Goal: Transaction & Acquisition: Purchase product/service

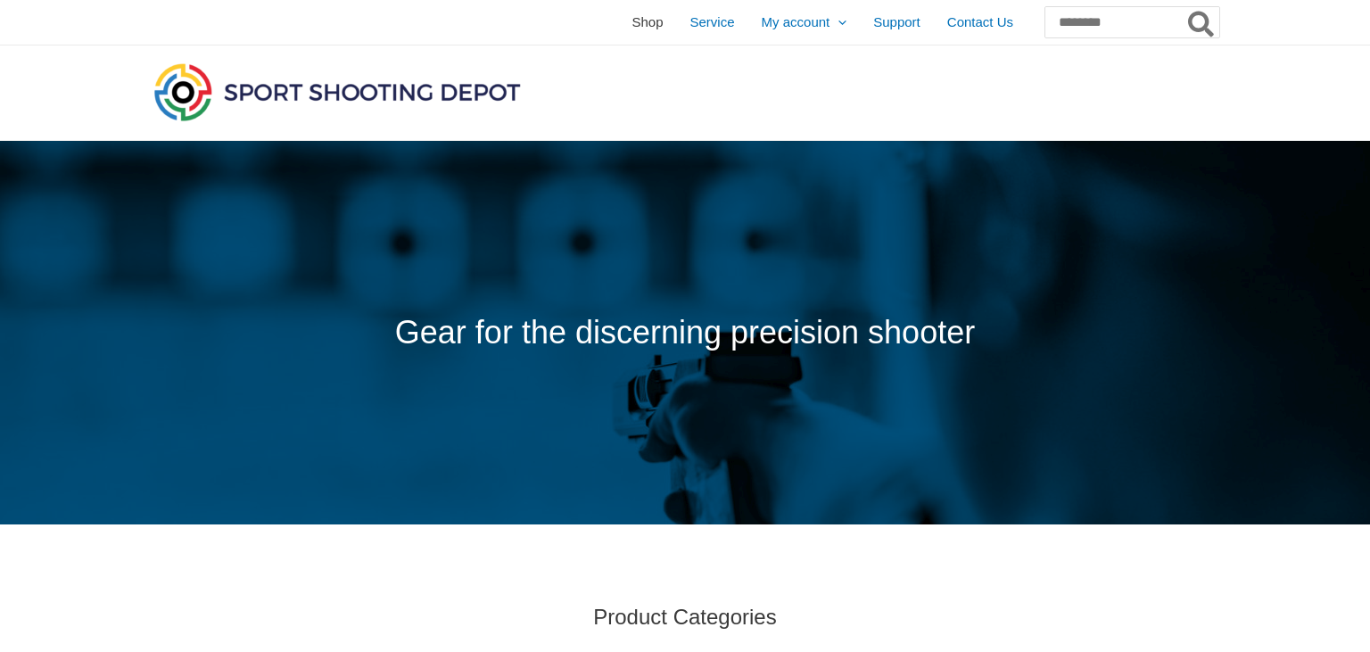
click at [632, 20] on span "Shop" at bounding box center [647, 22] width 31 height 45
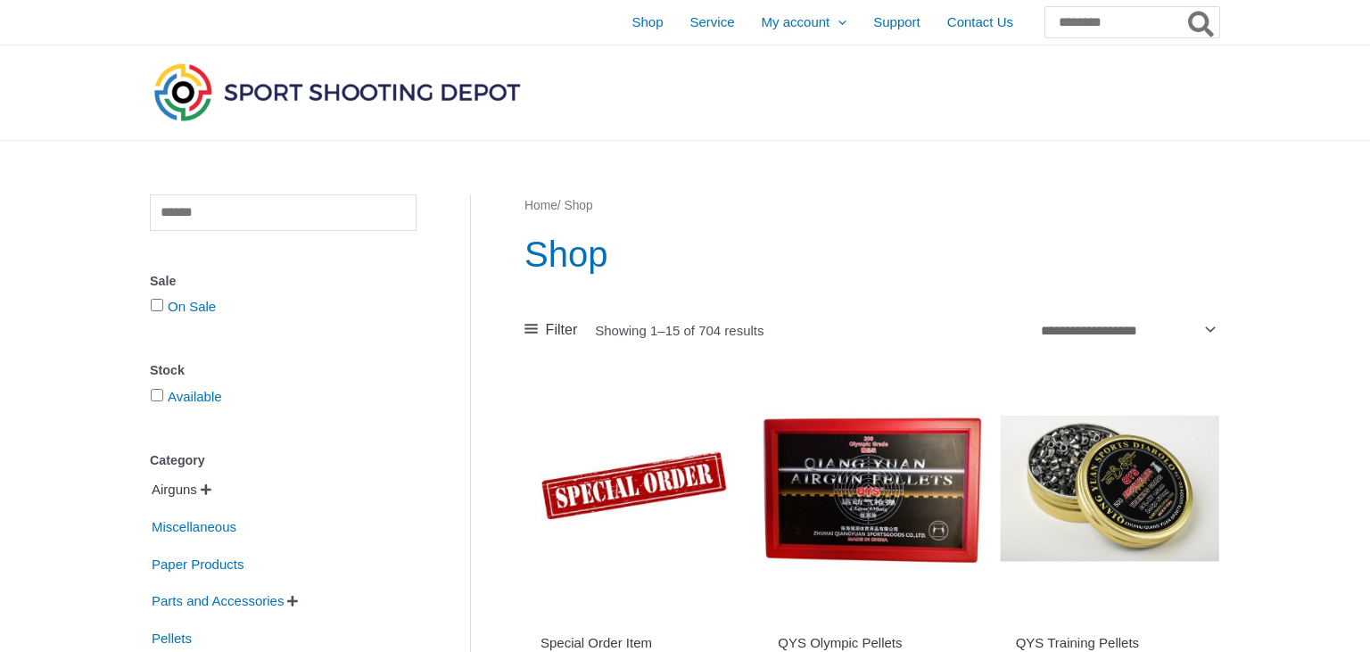
click at [166, 494] on span "Airguns" at bounding box center [174, 490] width 49 height 30
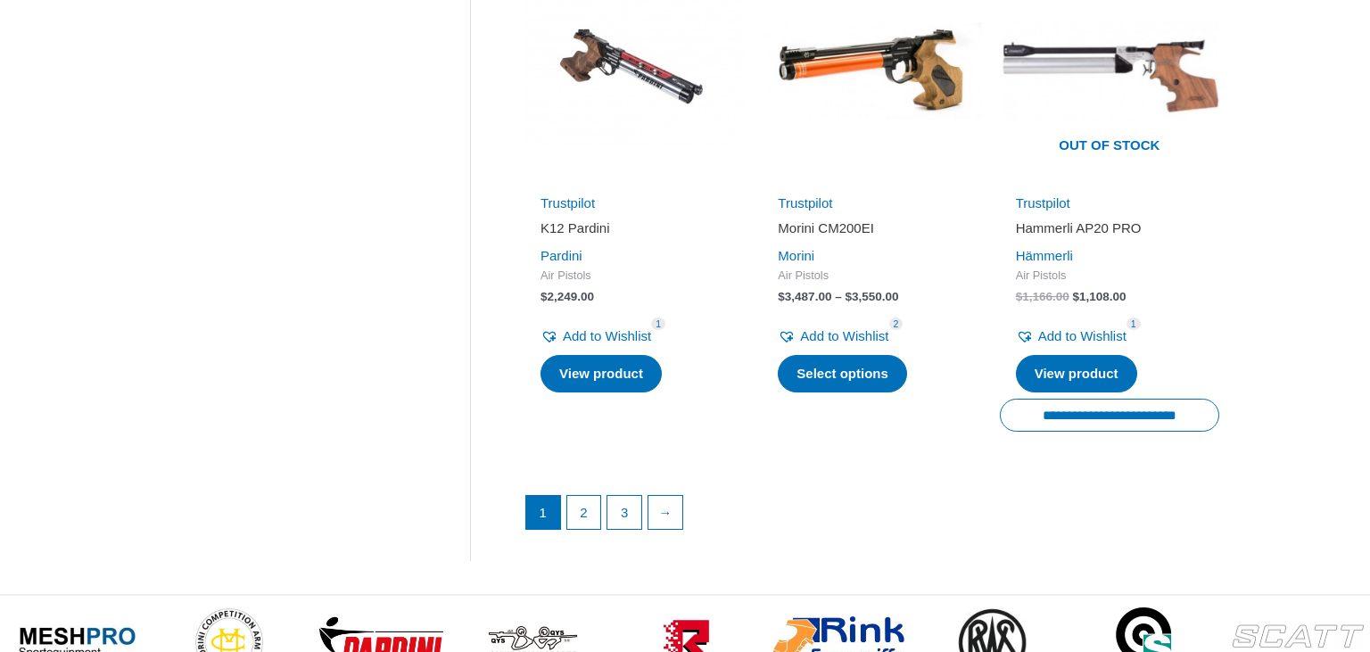
scroll to position [2582, 0]
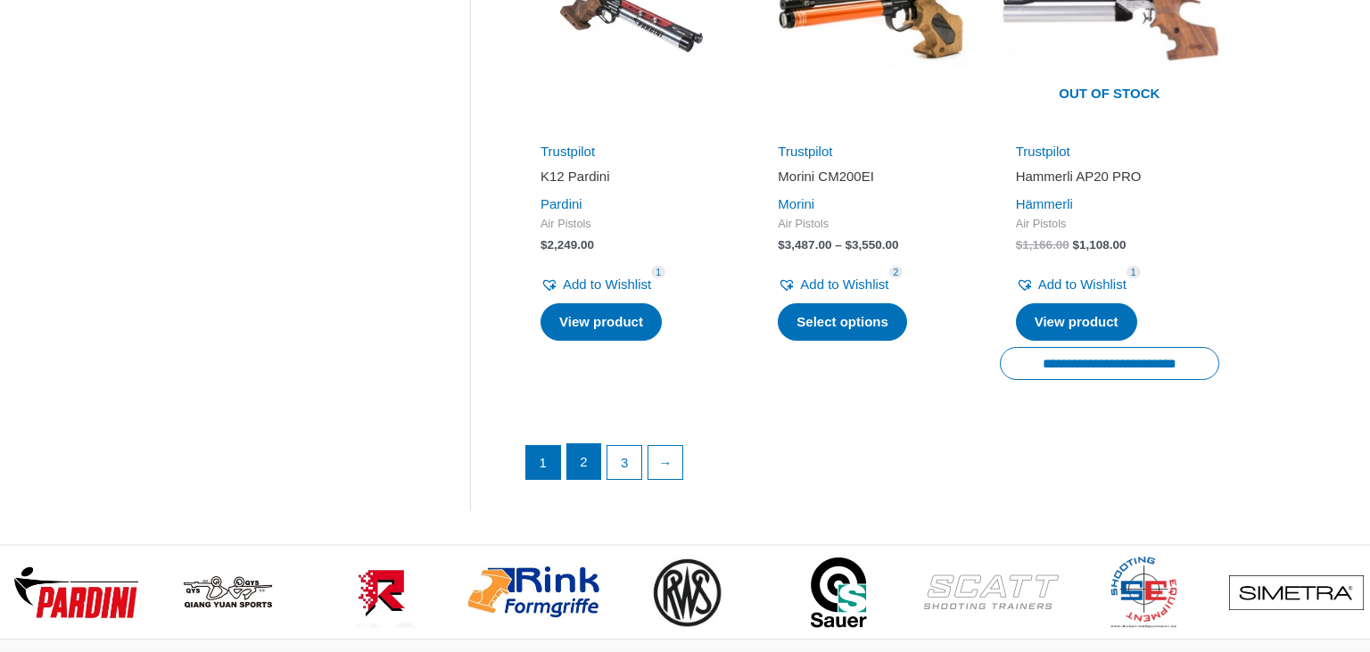
click at [587, 444] on link "2" at bounding box center [584, 462] width 34 height 36
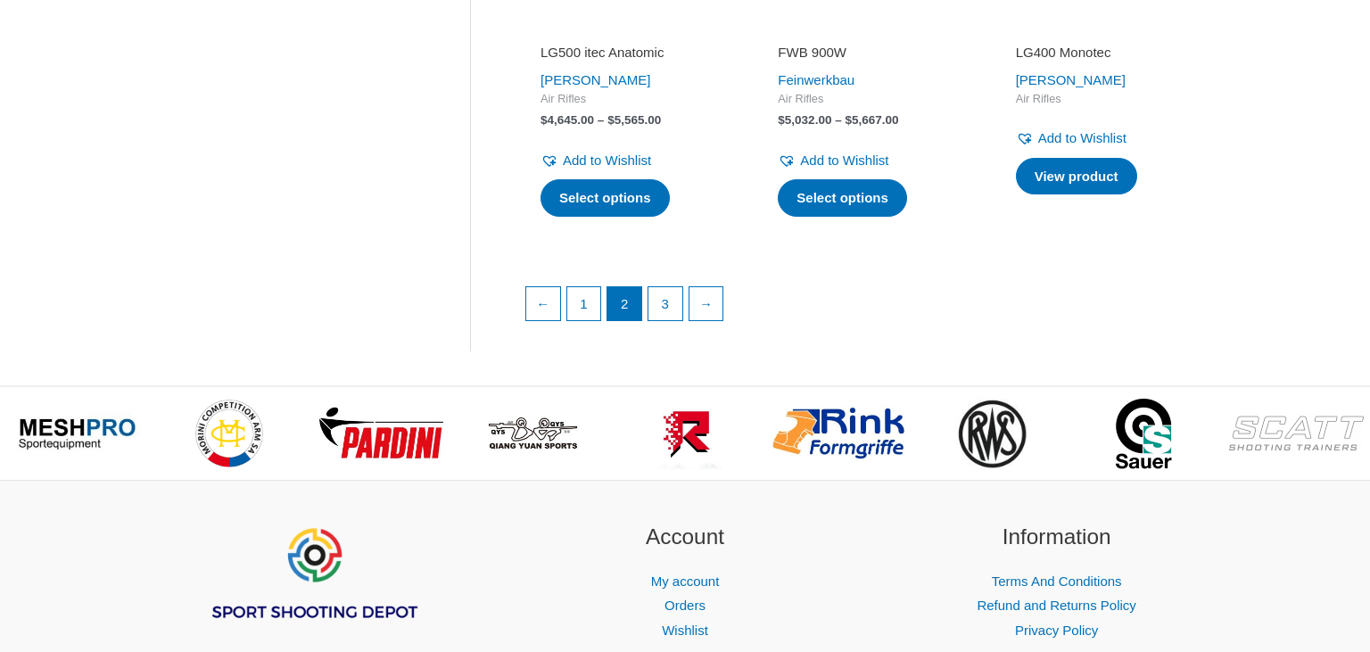
scroll to position [2634, 0]
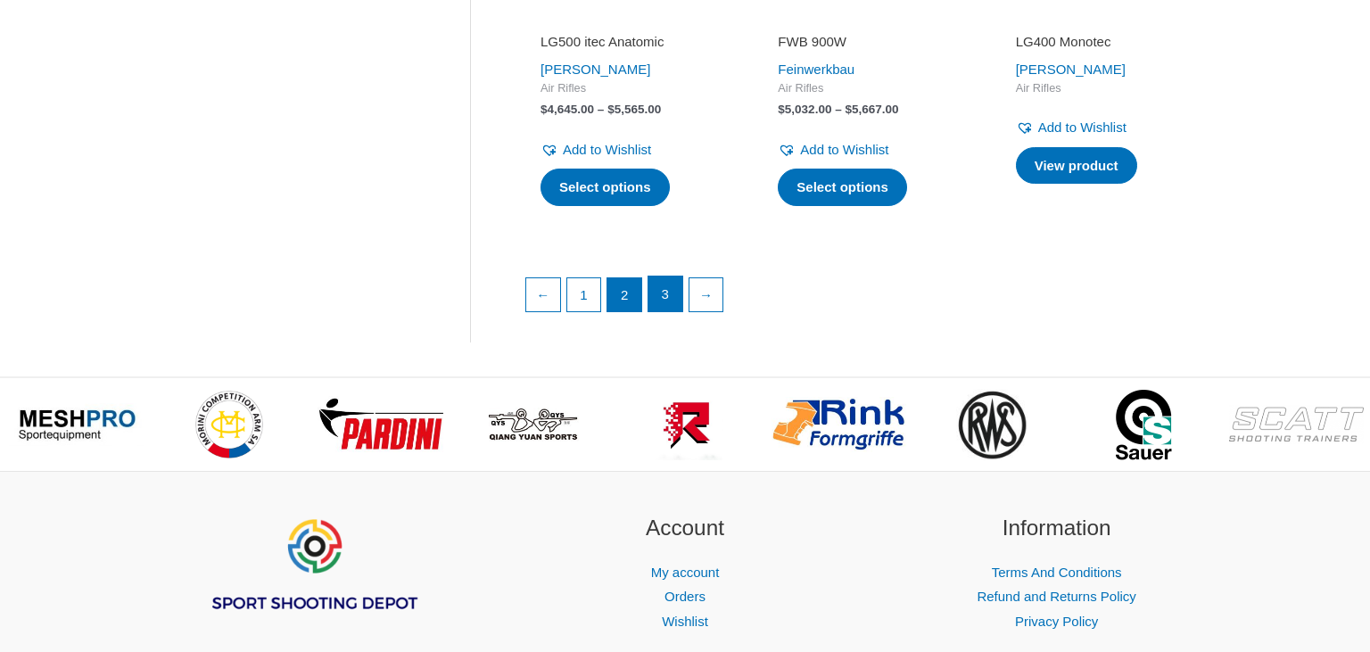
click at [671, 305] on link "3" at bounding box center [666, 295] width 34 height 36
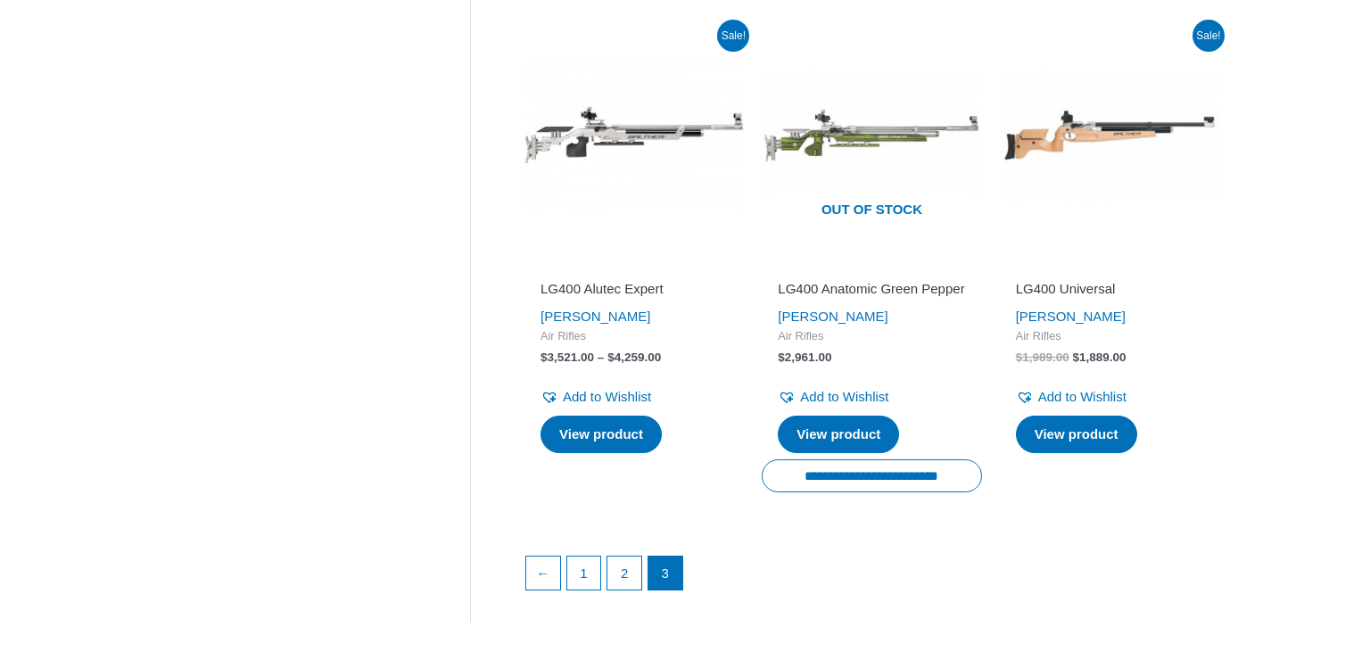
scroll to position [1809, 0]
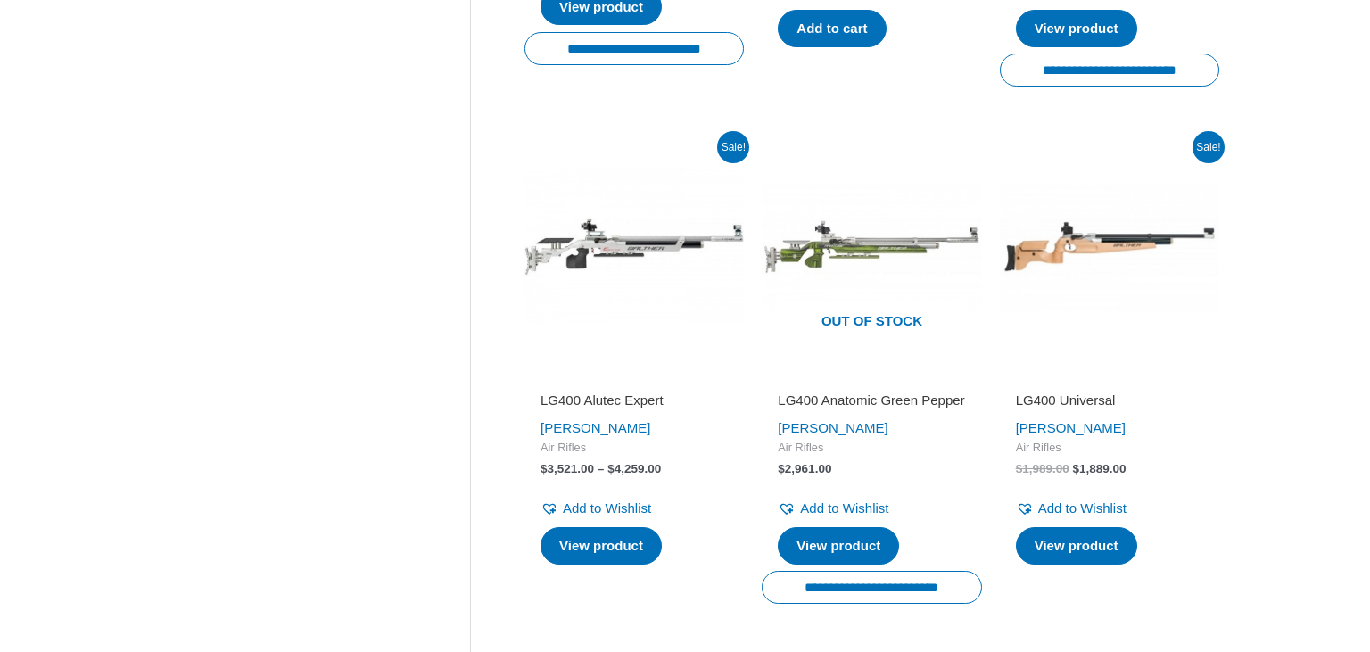
click at [635, 233] on img at bounding box center [634, 246] width 219 height 219
